Goal: Navigation & Orientation: Find specific page/section

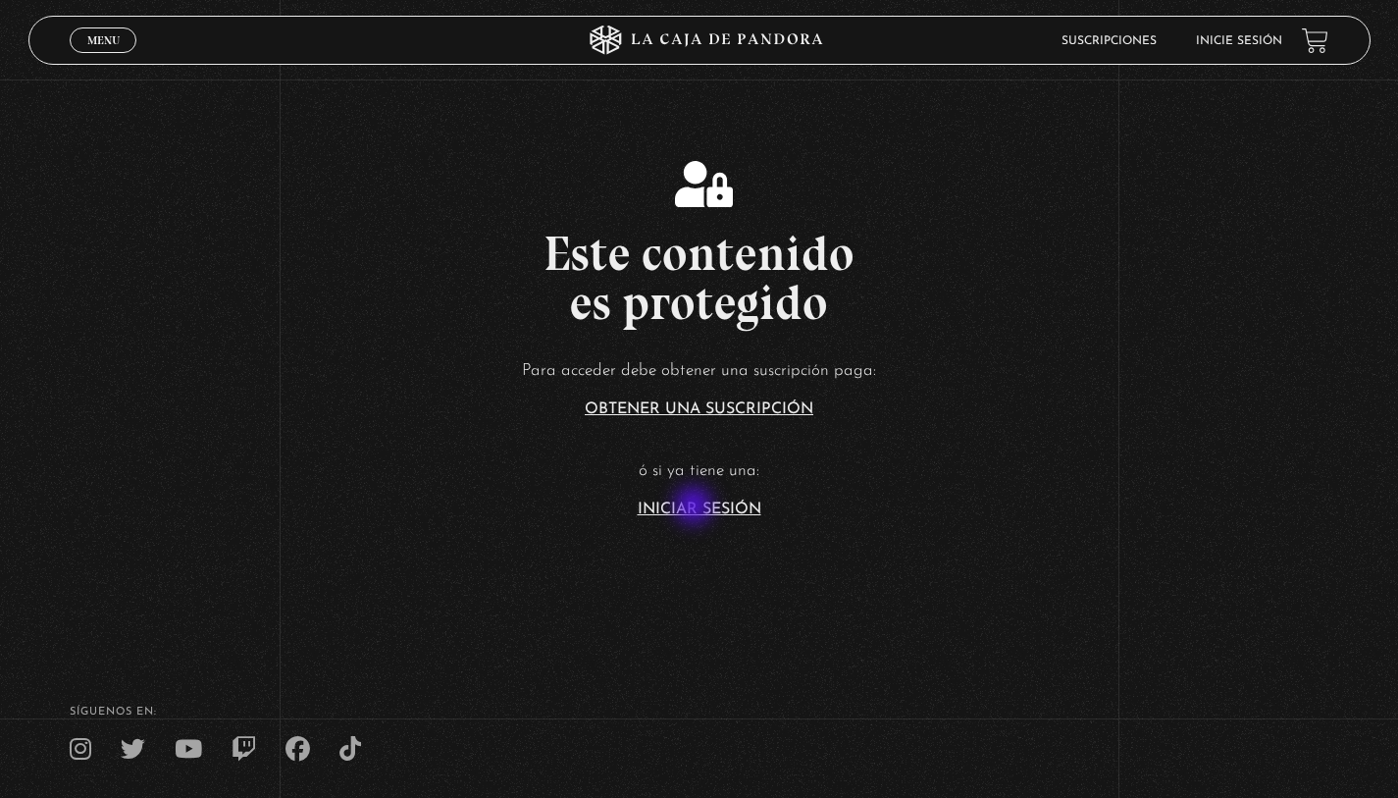
click at [696, 508] on link "Iniciar Sesión" at bounding box center [700, 509] width 124 height 16
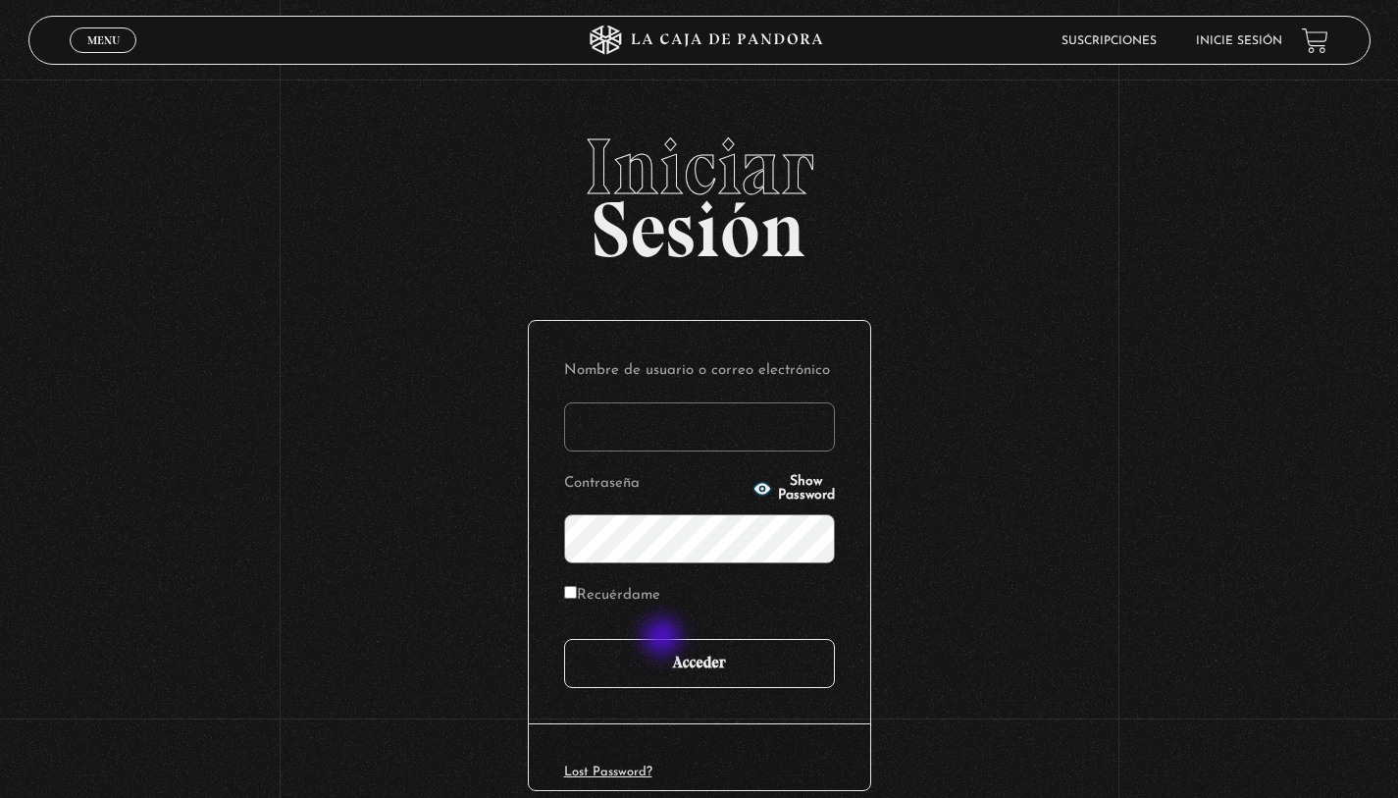
type input "[EMAIL_ADDRESS][PERSON_NAME][DOMAIN_NAME]"
click at [659, 664] on input "Acceder" at bounding box center [699, 663] width 271 height 49
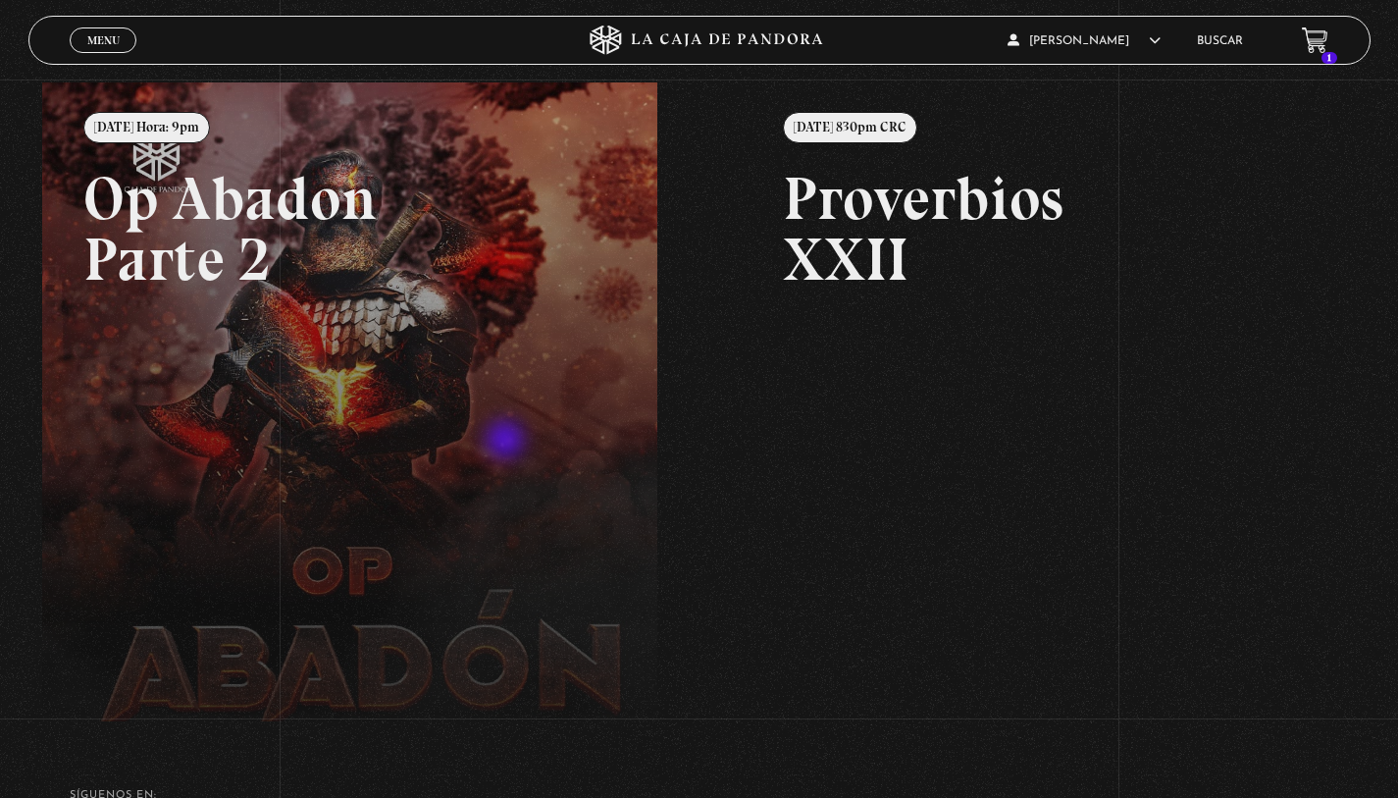
scroll to position [54, 0]
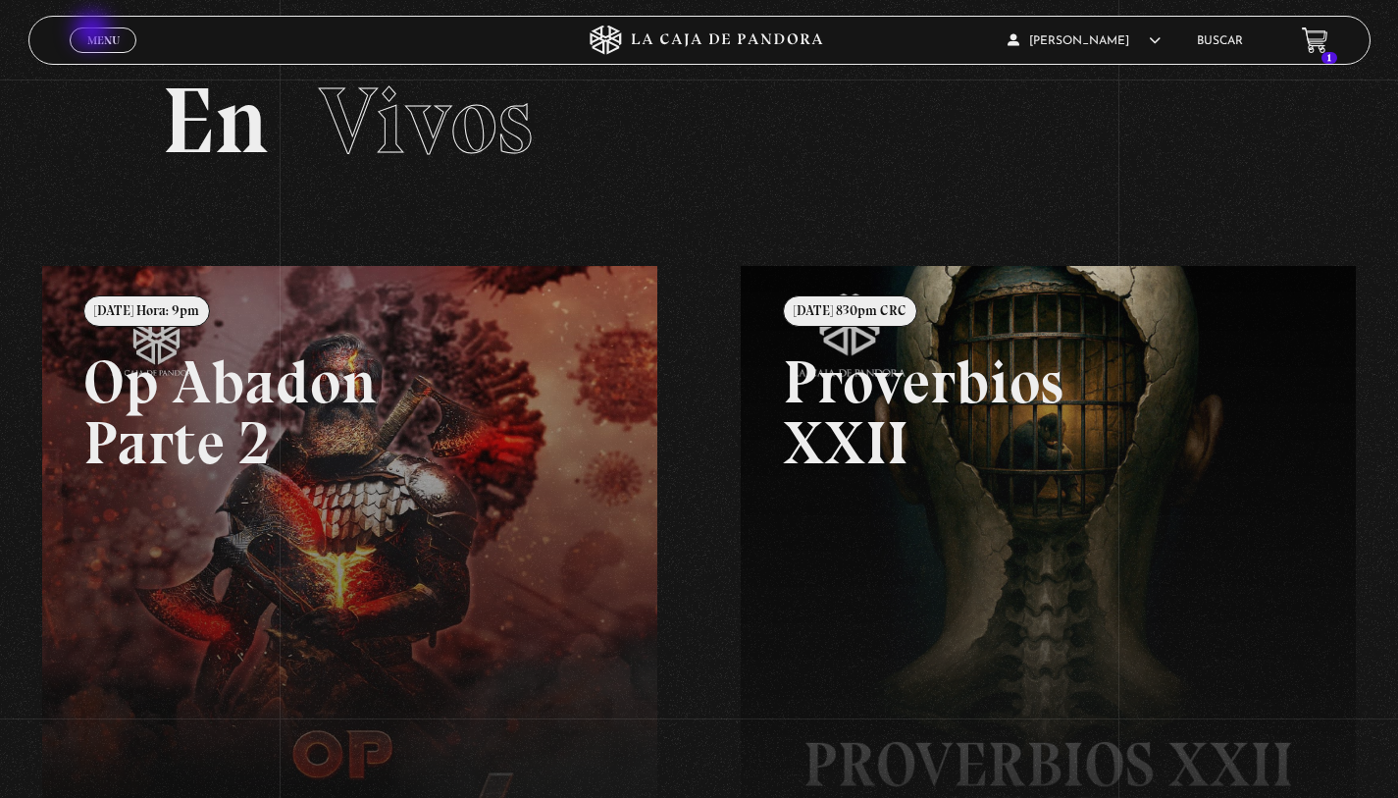
click at [93, 36] on span "Menu" at bounding box center [103, 40] width 32 height 12
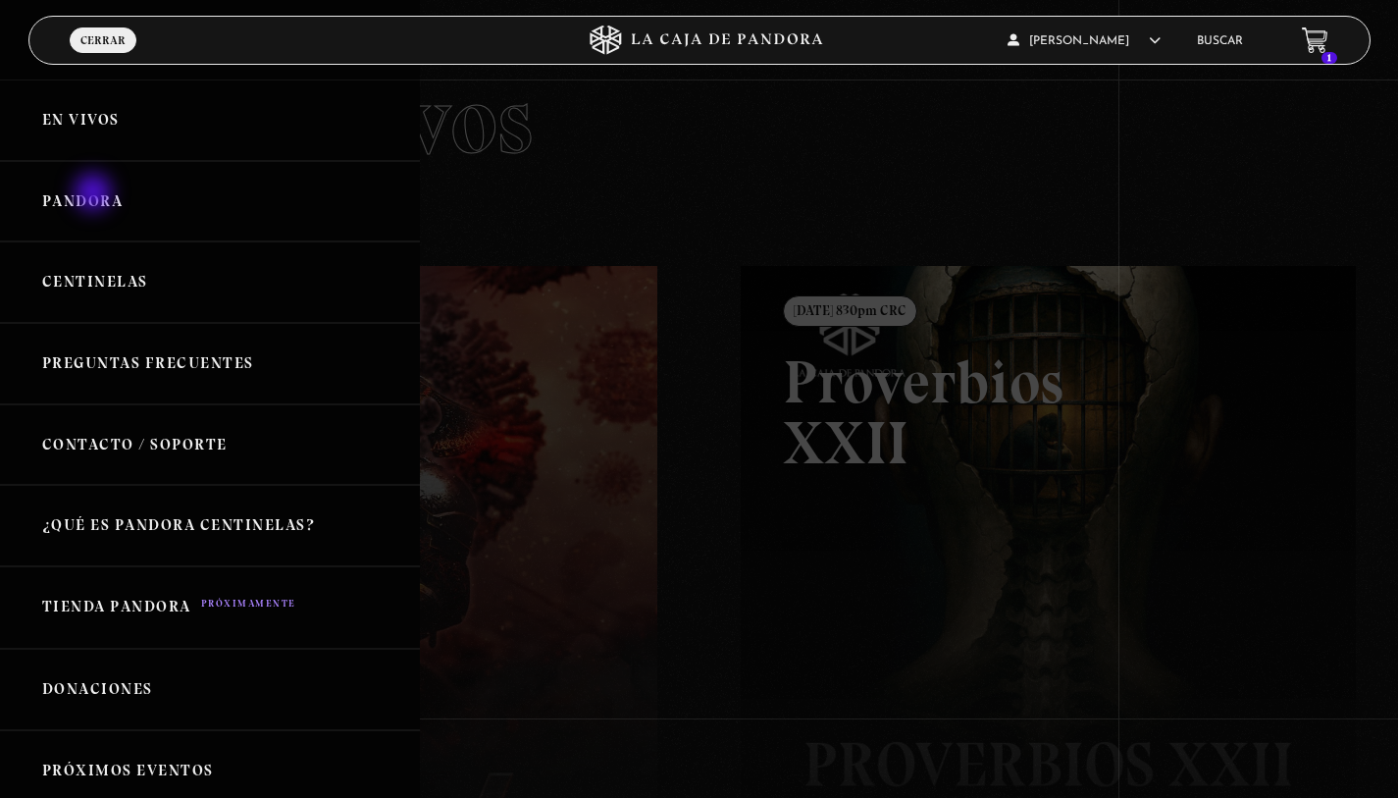
click at [94, 199] on link "Pandora" at bounding box center [210, 201] width 420 height 81
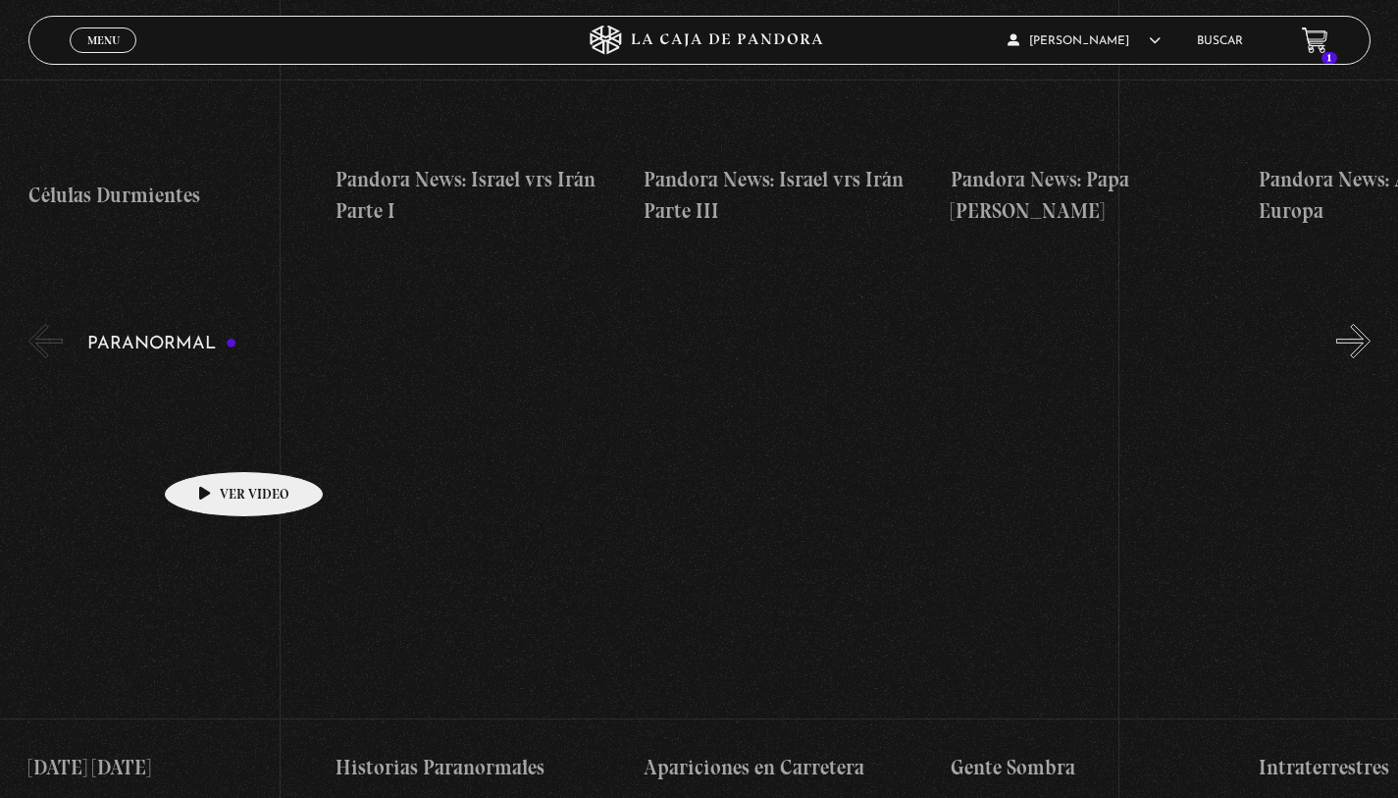
scroll to position [1787, 0]
